Goal: Find specific page/section: Find specific page/section

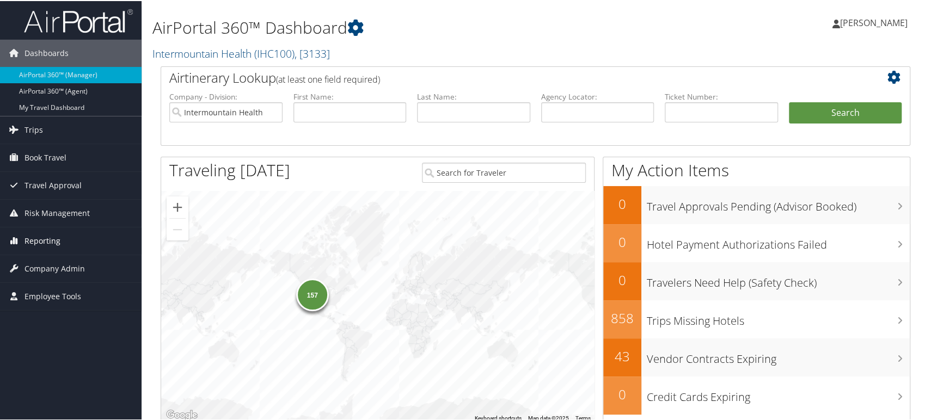
click at [30, 237] on span "Reporting" at bounding box center [43, 240] width 36 height 27
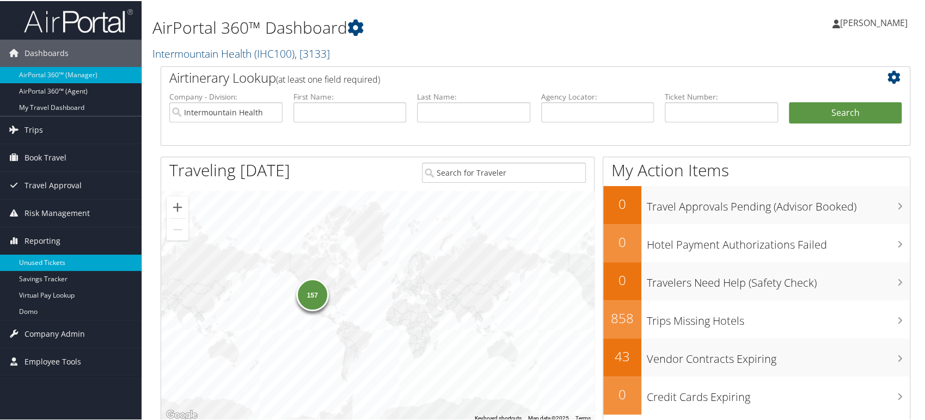
click at [32, 262] on link "Unused Tickets" at bounding box center [71, 262] width 142 height 16
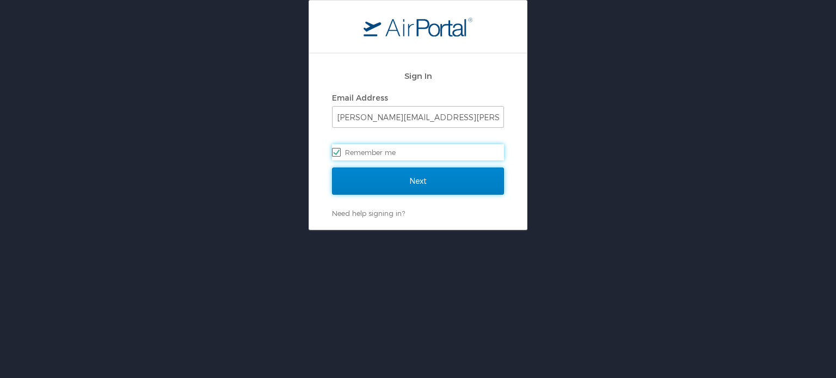
click at [453, 188] on input "Next" at bounding box center [418, 181] width 172 height 27
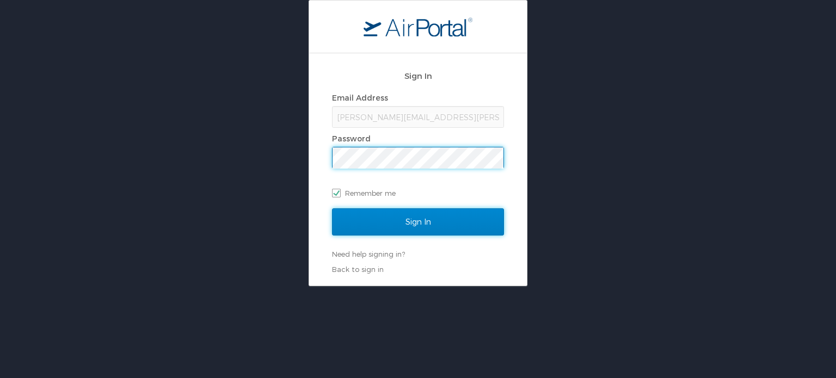
click at [433, 215] on input "Sign In" at bounding box center [418, 222] width 172 height 27
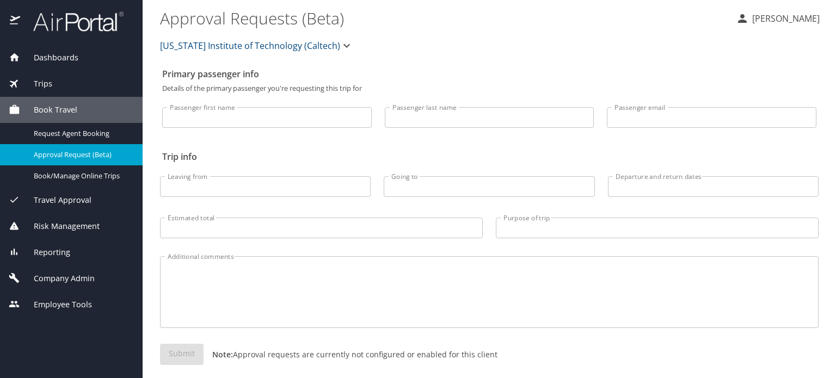
click at [41, 85] on span "Trips" at bounding box center [36, 84] width 32 height 12
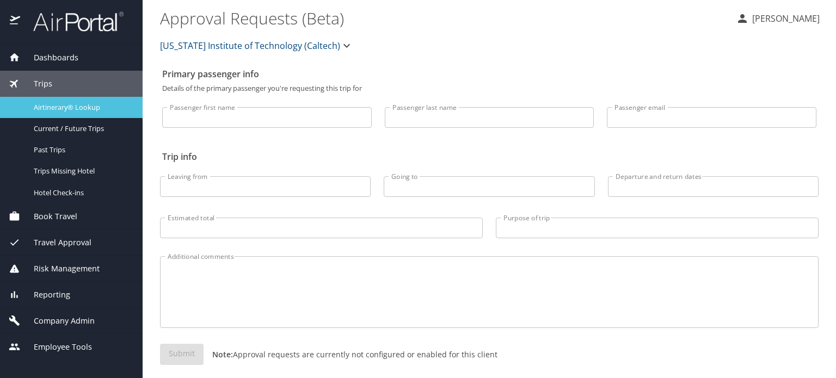
click at [61, 113] on link "Airtinerary® Lookup" at bounding box center [71, 107] width 143 height 21
